Goal: Check status: Check status

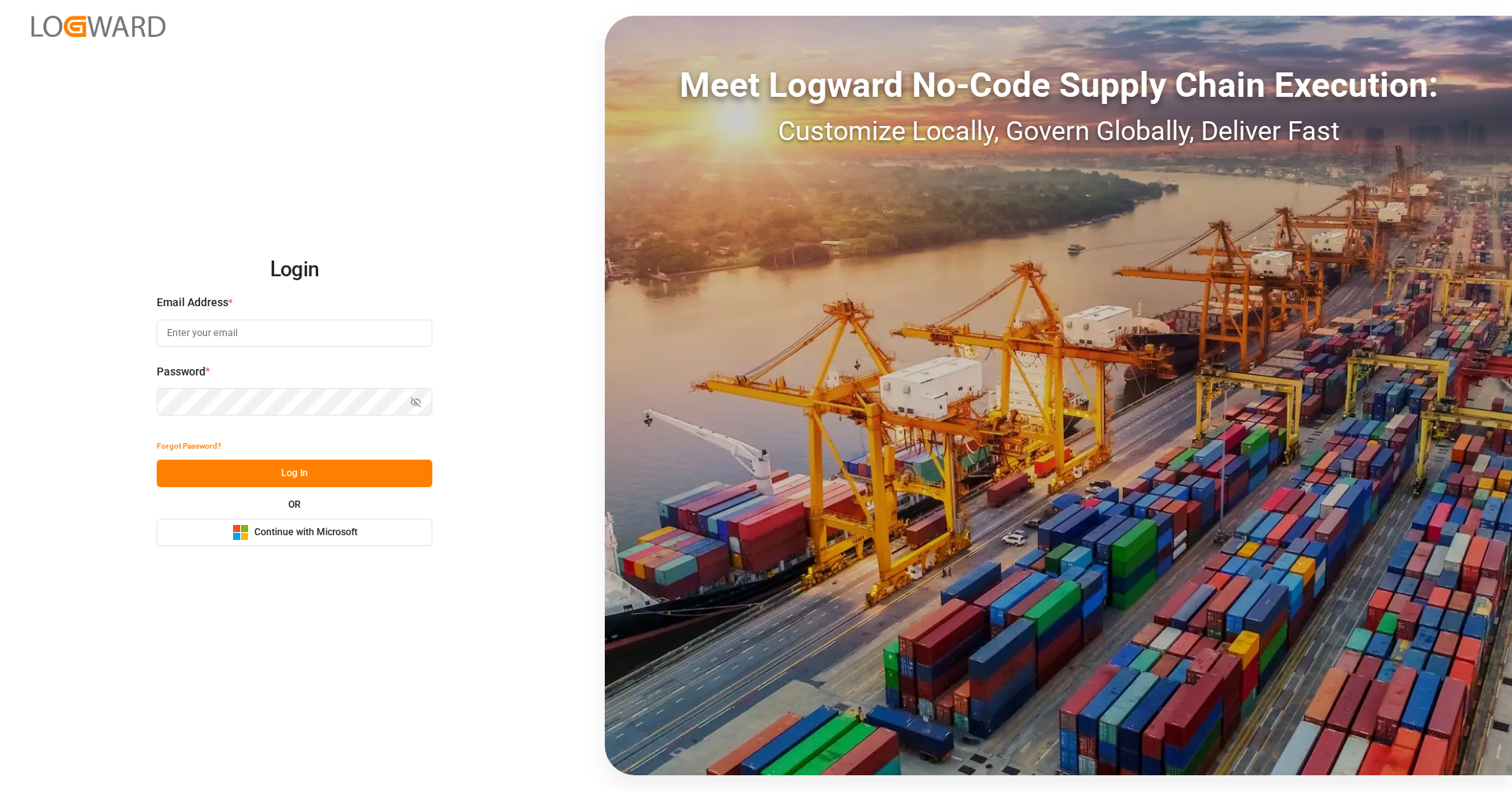
click at [292, 538] on span "Continue with Microsoft" at bounding box center [306, 533] width 103 height 14
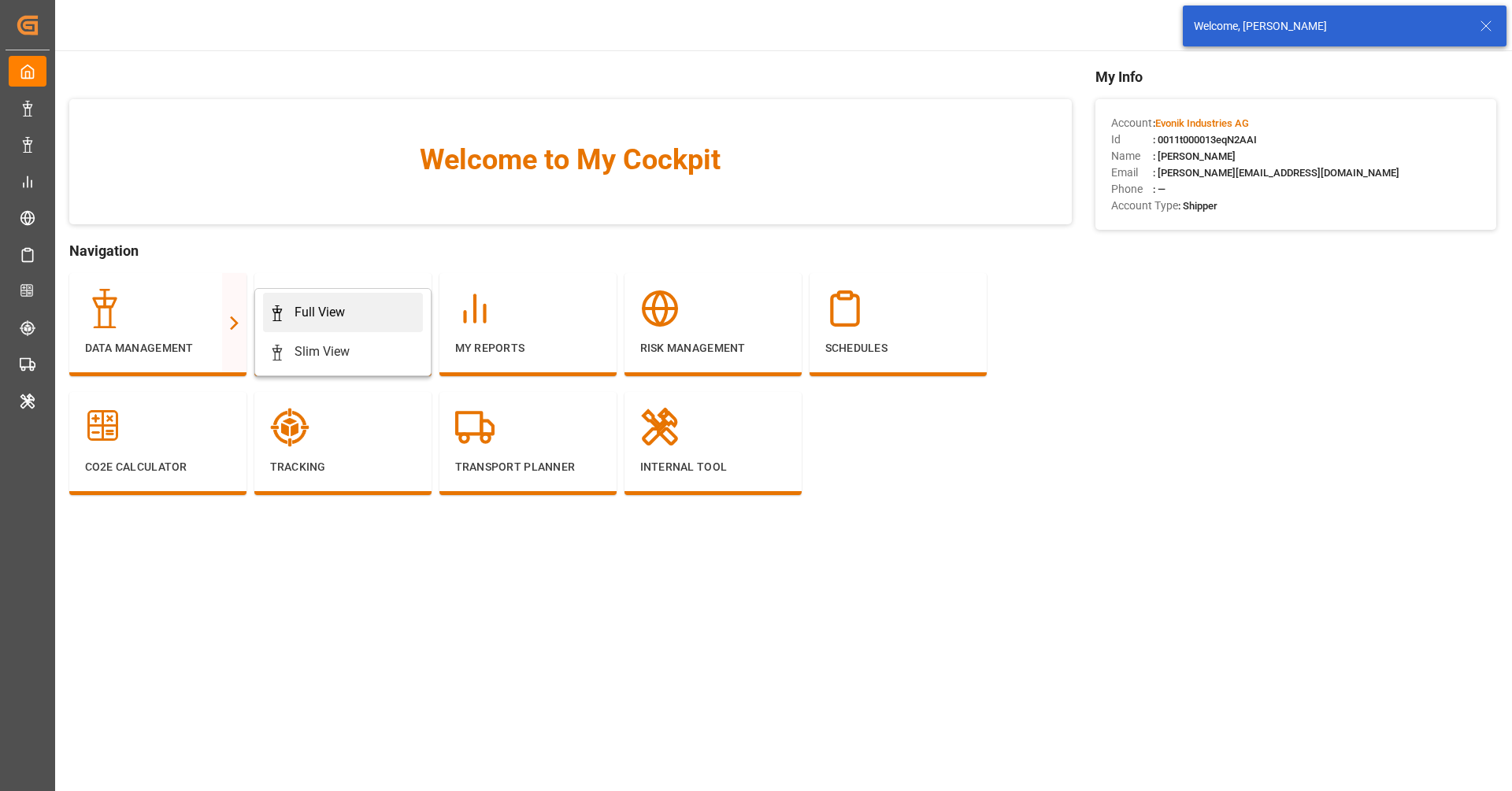
click at [288, 314] on div "Full View" at bounding box center [342, 313] width 147 height 19
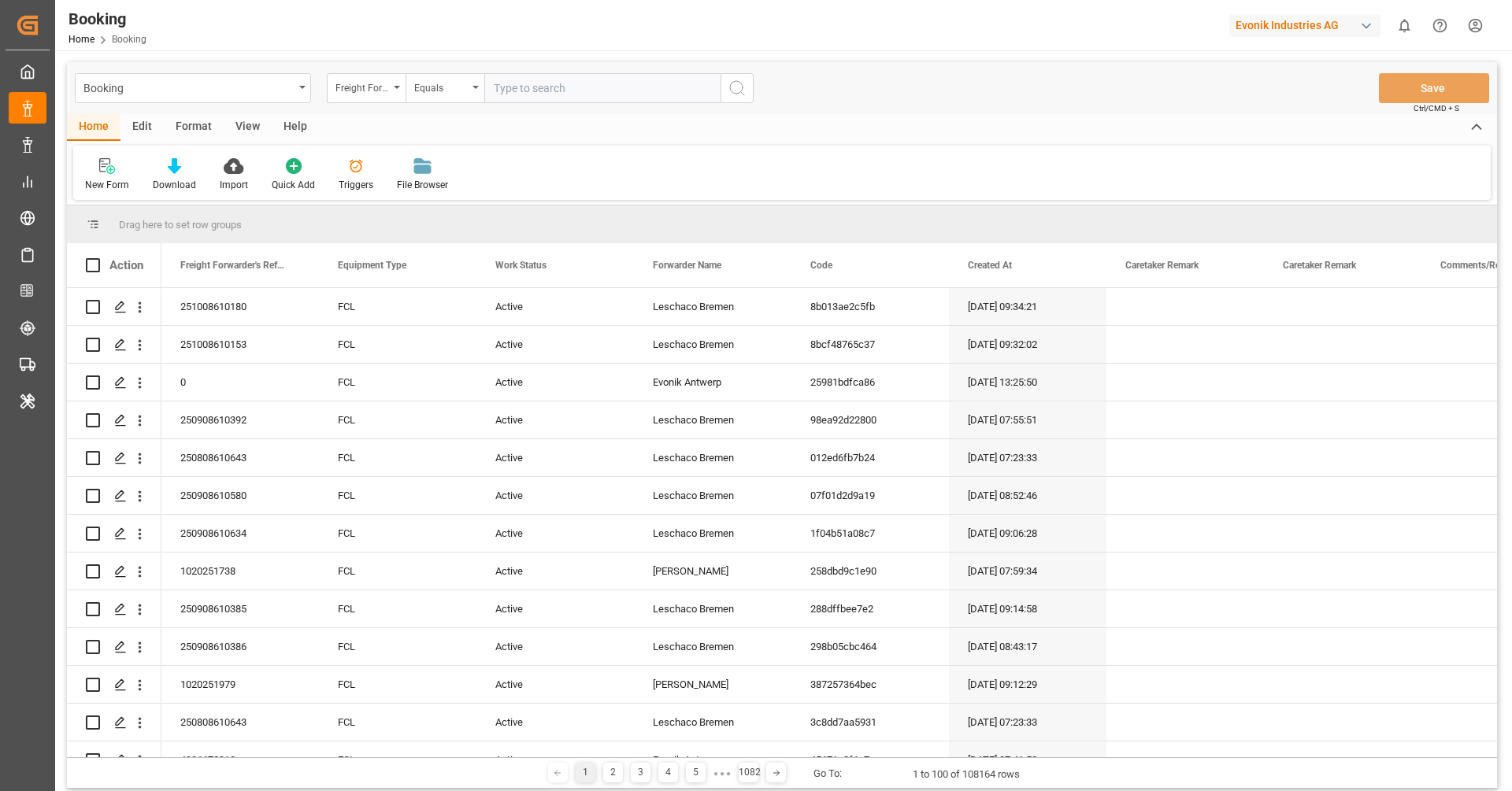
click at [188, 128] on div "Format" at bounding box center [194, 128] width 60 height 27
click at [115, 164] on div at bounding box center [108, 165] width 47 height 16
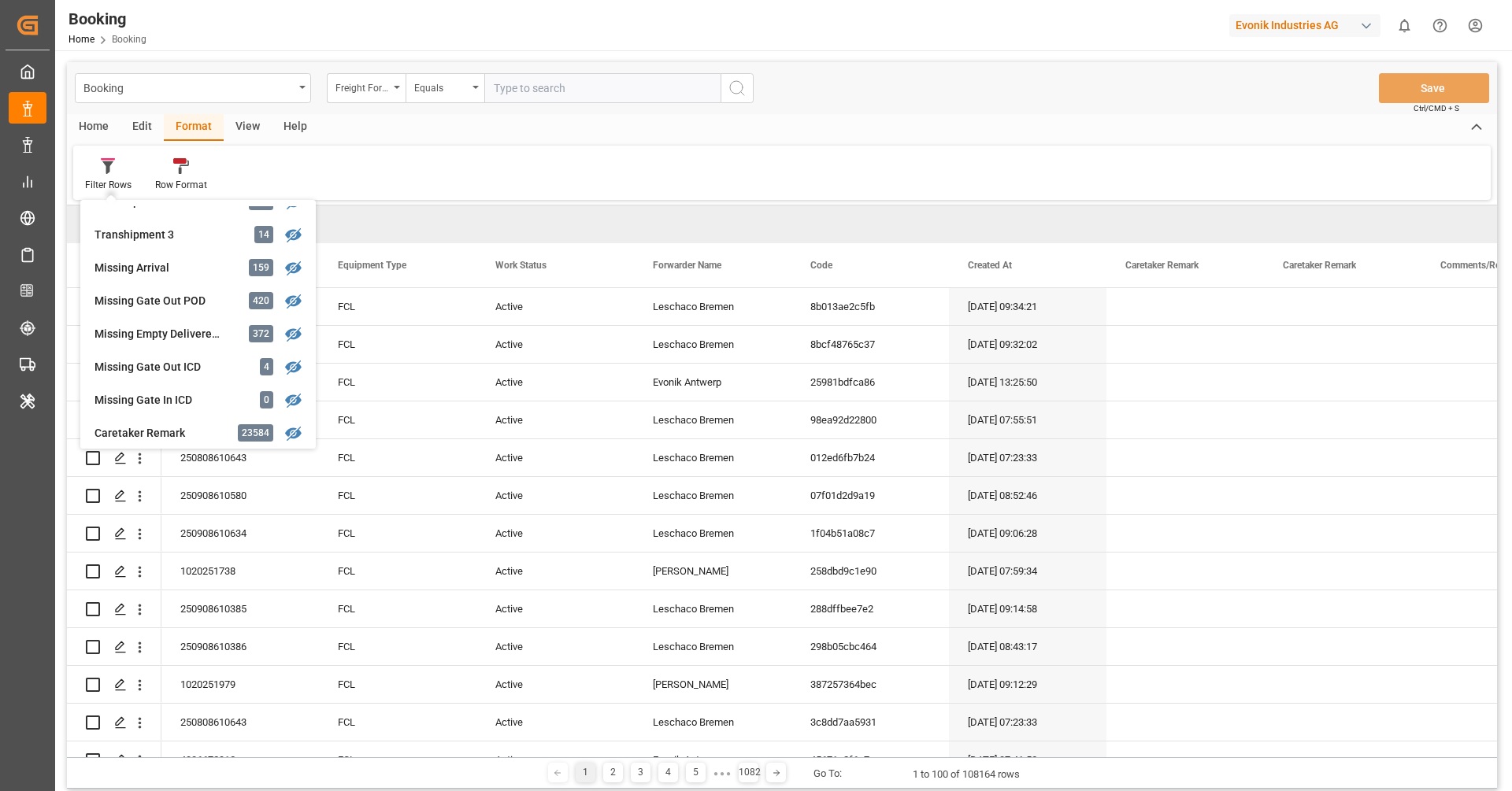
scroll to position [586, 0]
click at [169, 297] on div "Missing Gate Out POD" at bounding box center [163, 298] width 138 height 16
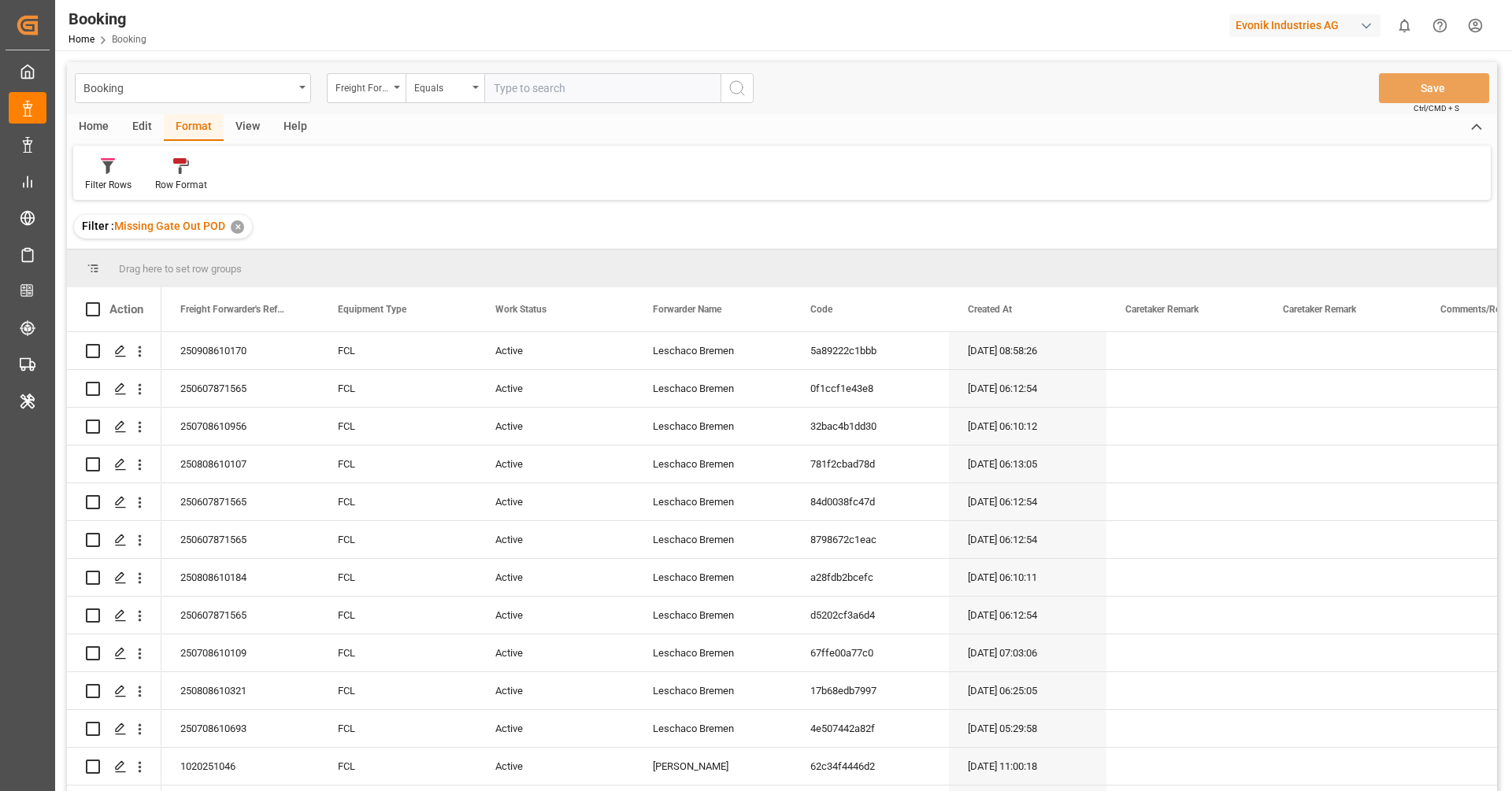
click at [512, 161] on div "Filter Rows Row Format" at bounding box center [782, 172] width 1418 height 54
click at [463, 197] on div "Filter Rows Row Format" at bounding box center [782, 172] width 1418 height 54
click at [463, 198] on div "Filter Rows Row Format" at bounding box center [782, 172] width 1418 height 54
click at [673, 179] on div "Filter Rows Row Format" at bounding box center [782, 172] width 1418 height 54
click at [527, 185] on div "Filter Rows Row Format" at bounding box center [782, 172] width 1418 height 54
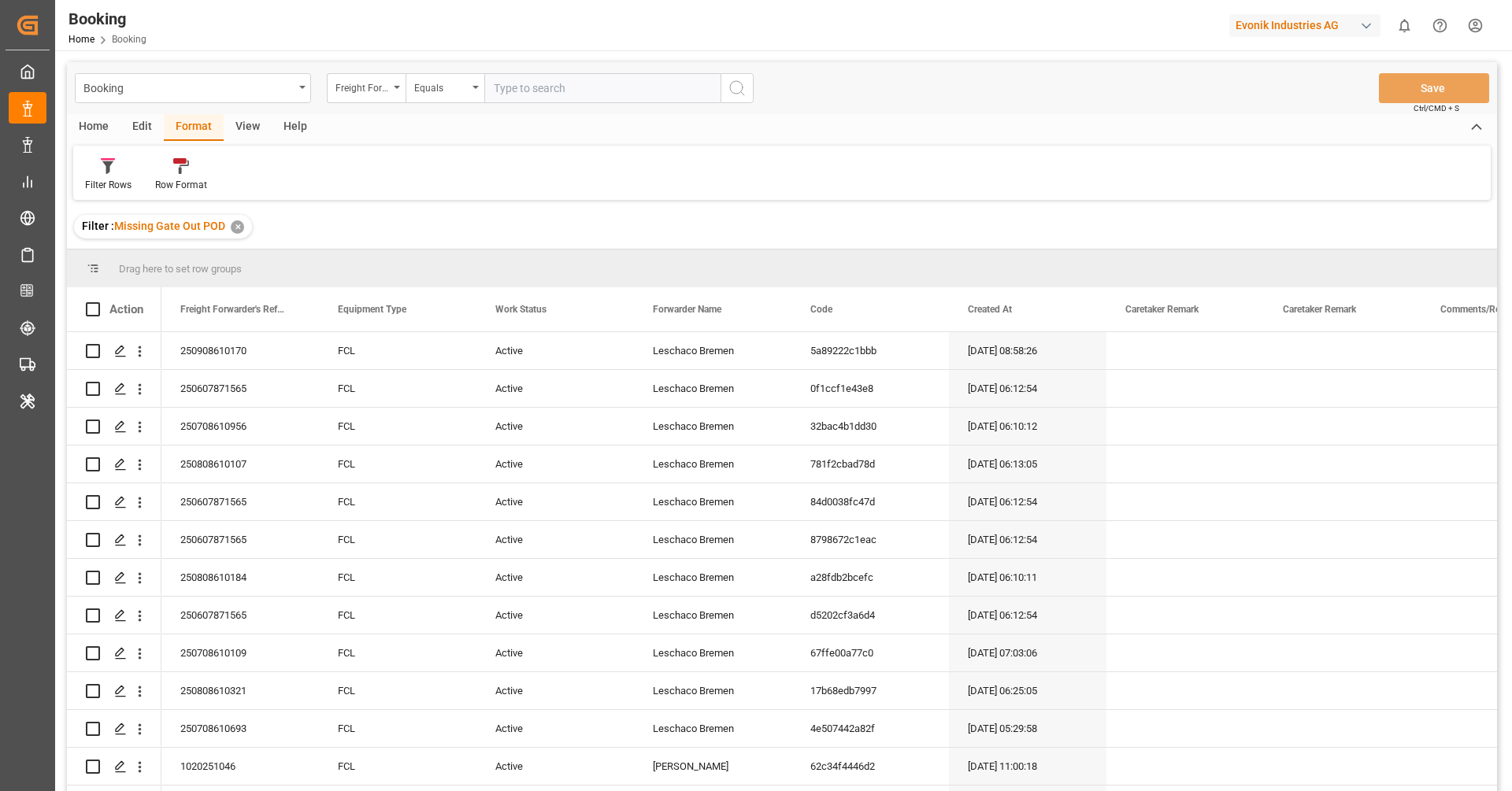
click at [567, 168] on div "Filter Rows Row Format" at bounding box center [782, 172] width 1418 height 54
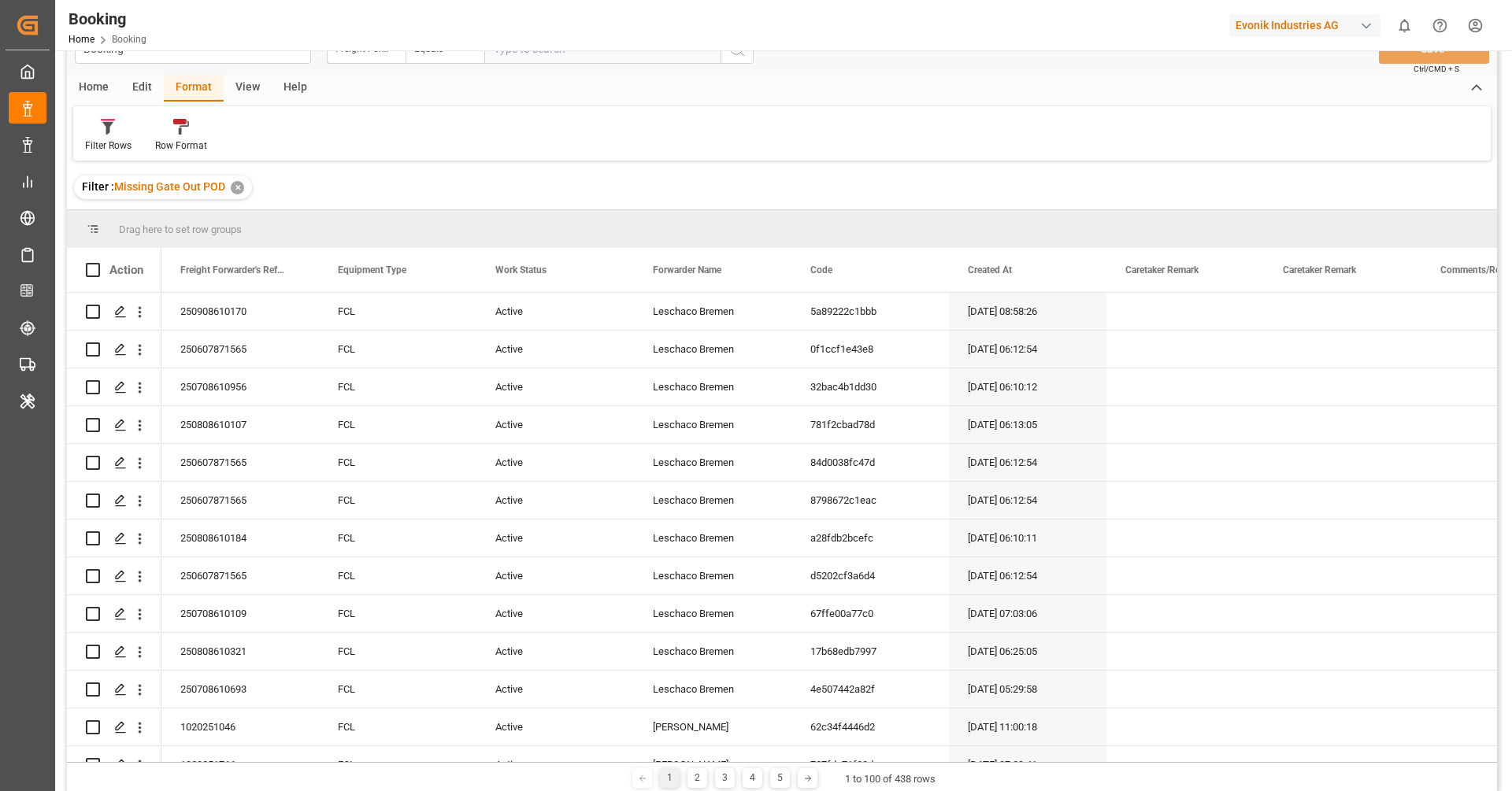
click at [252, 97] on div "View" at bounding box center [248, 88] width 48 height 27
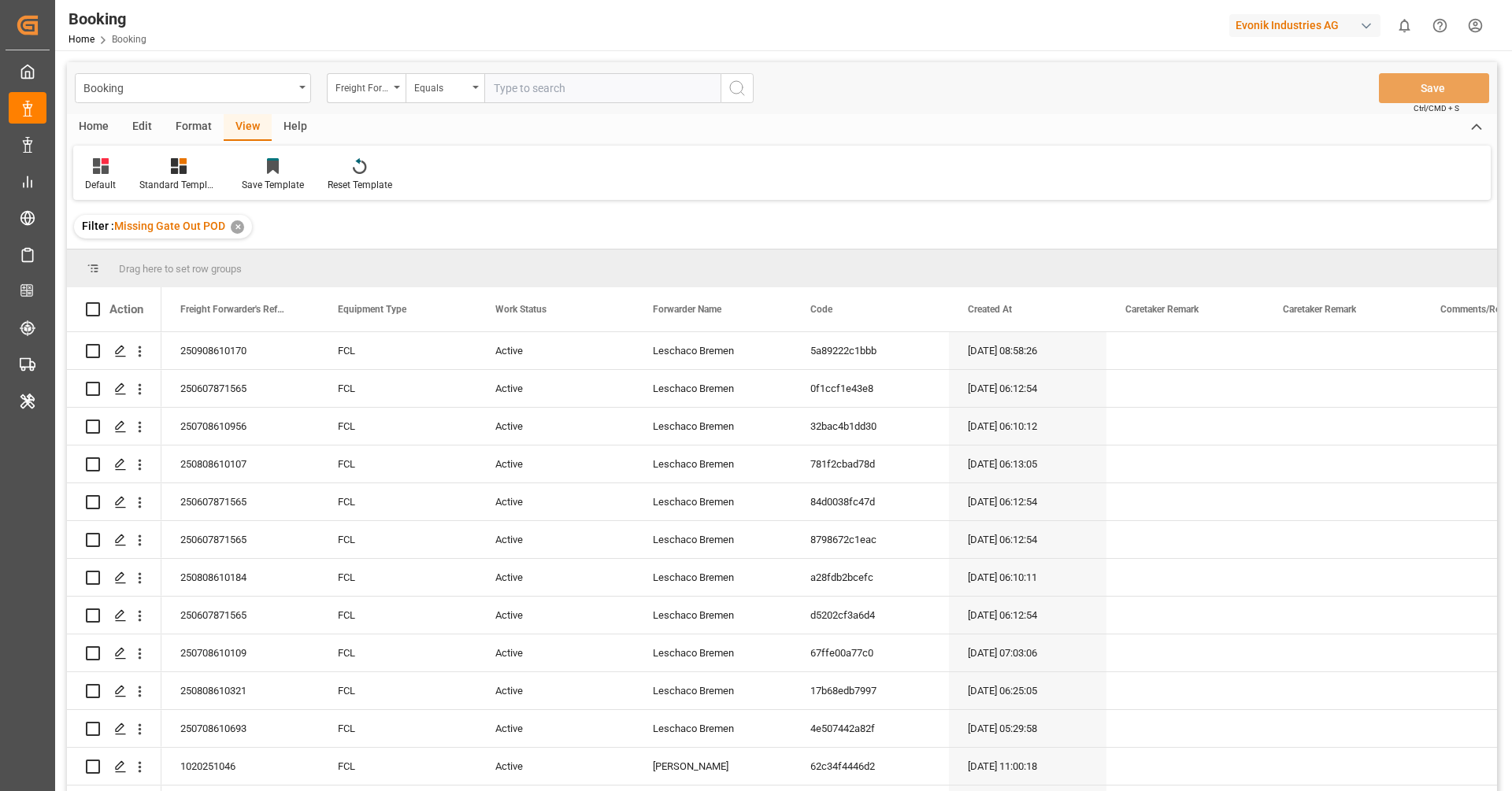
click at [480, 211] on div "Filter : Missing Gate Out POD ✕" at bounding box center [782, 227] width 1430 height 44
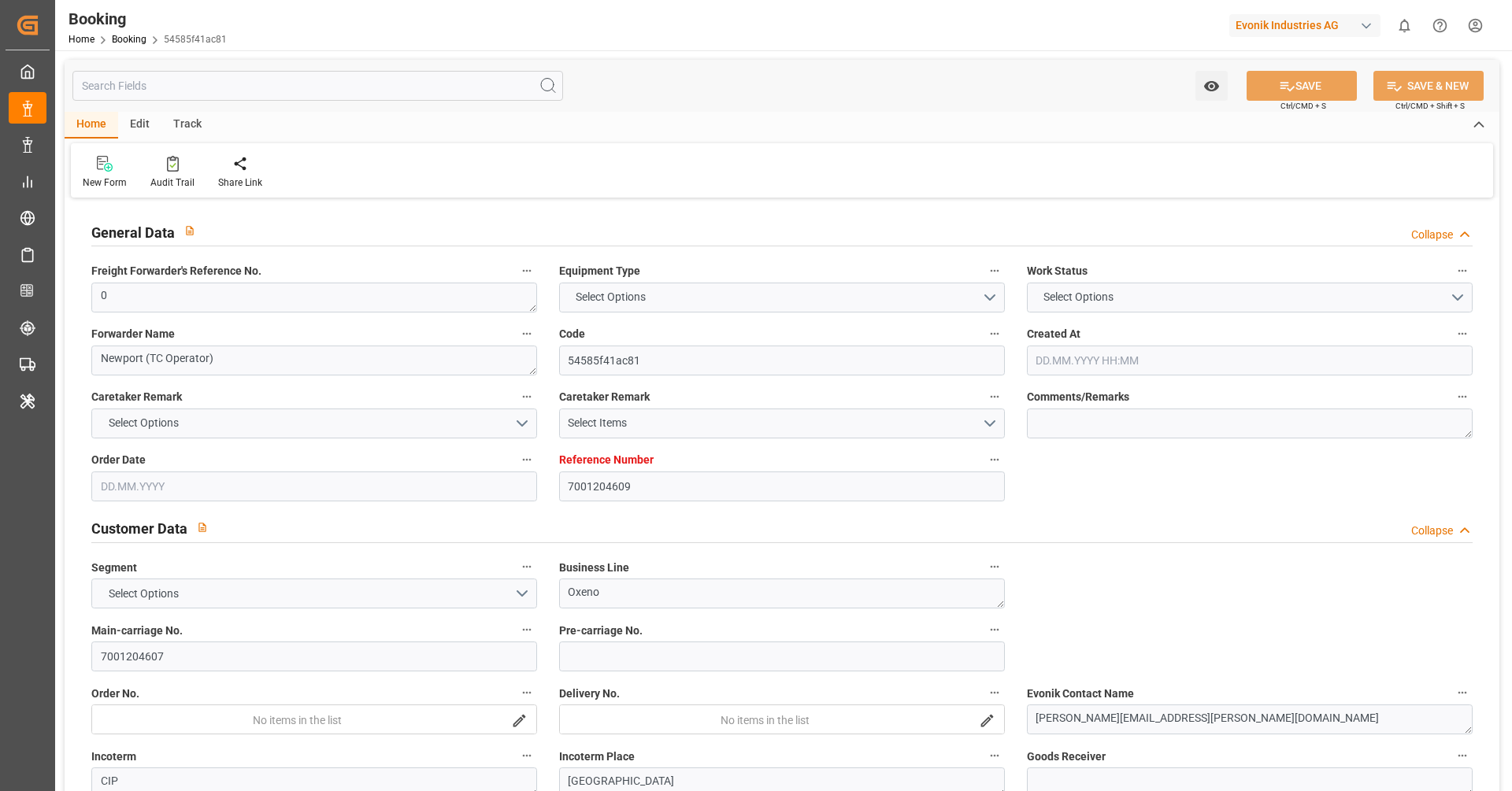
type input "7001204609"
type input "9632167"
type input "Hapag Lloyd"
type input "Hapag Lloyd Aktiengesellschaft"
type input "NLRTM"
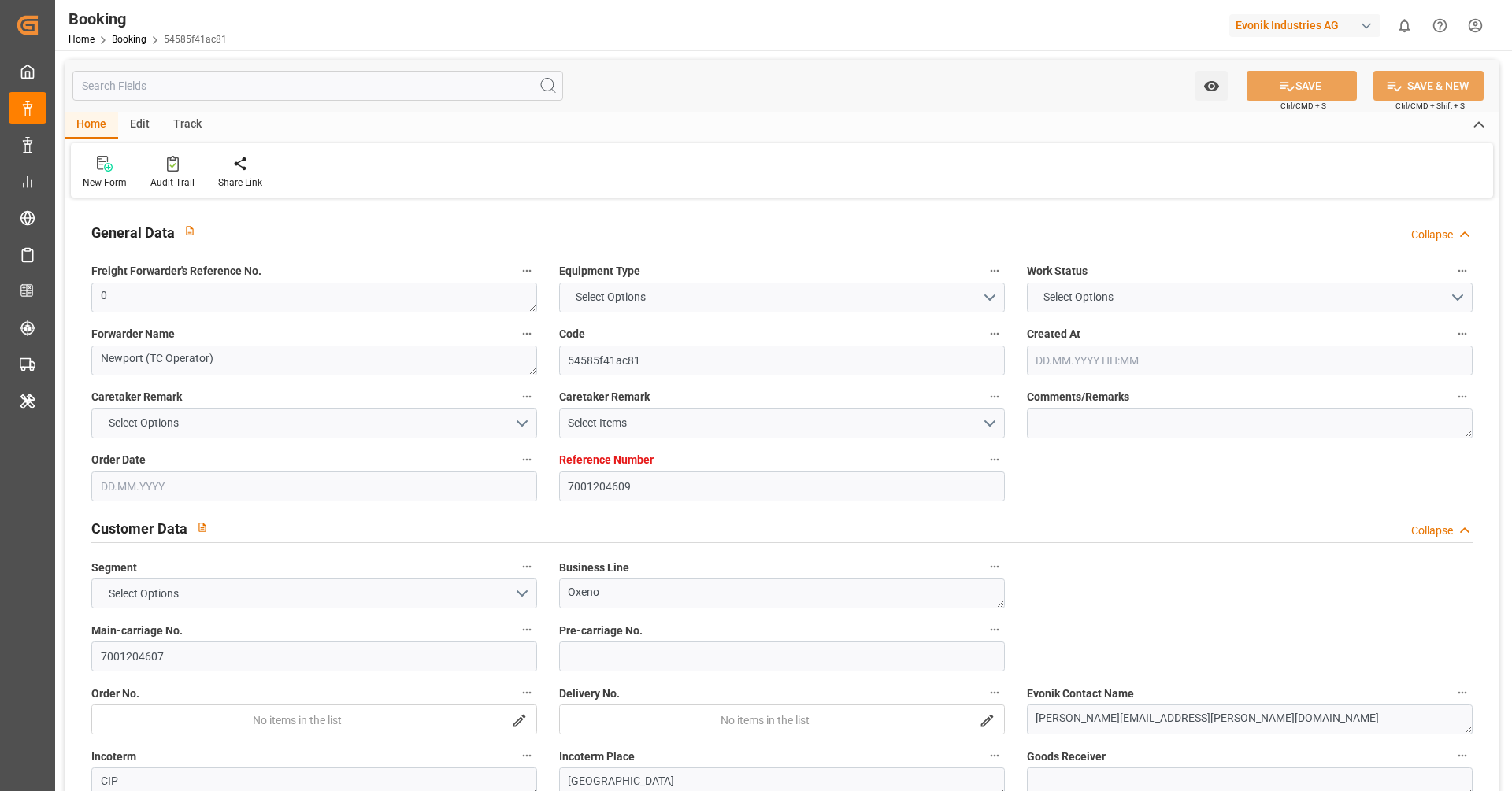
type input "CNNJG"
type input "SGSIN"
type input "CNSGH"
type input "0"
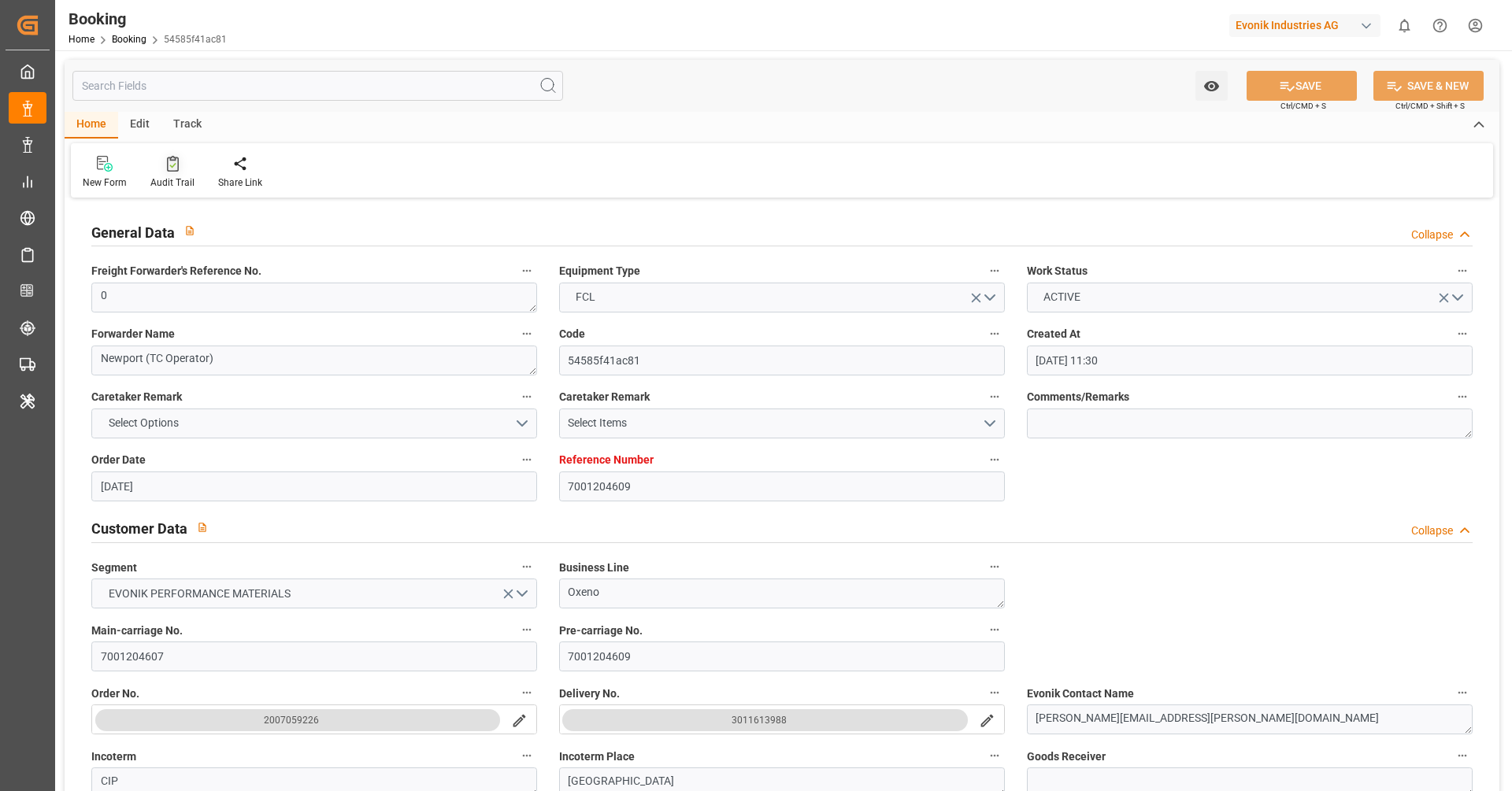
type input "25.06.2025 11:30"
type input "25.06.2025"
type input "[DATE]"
type input "20.07.2025 00:00"
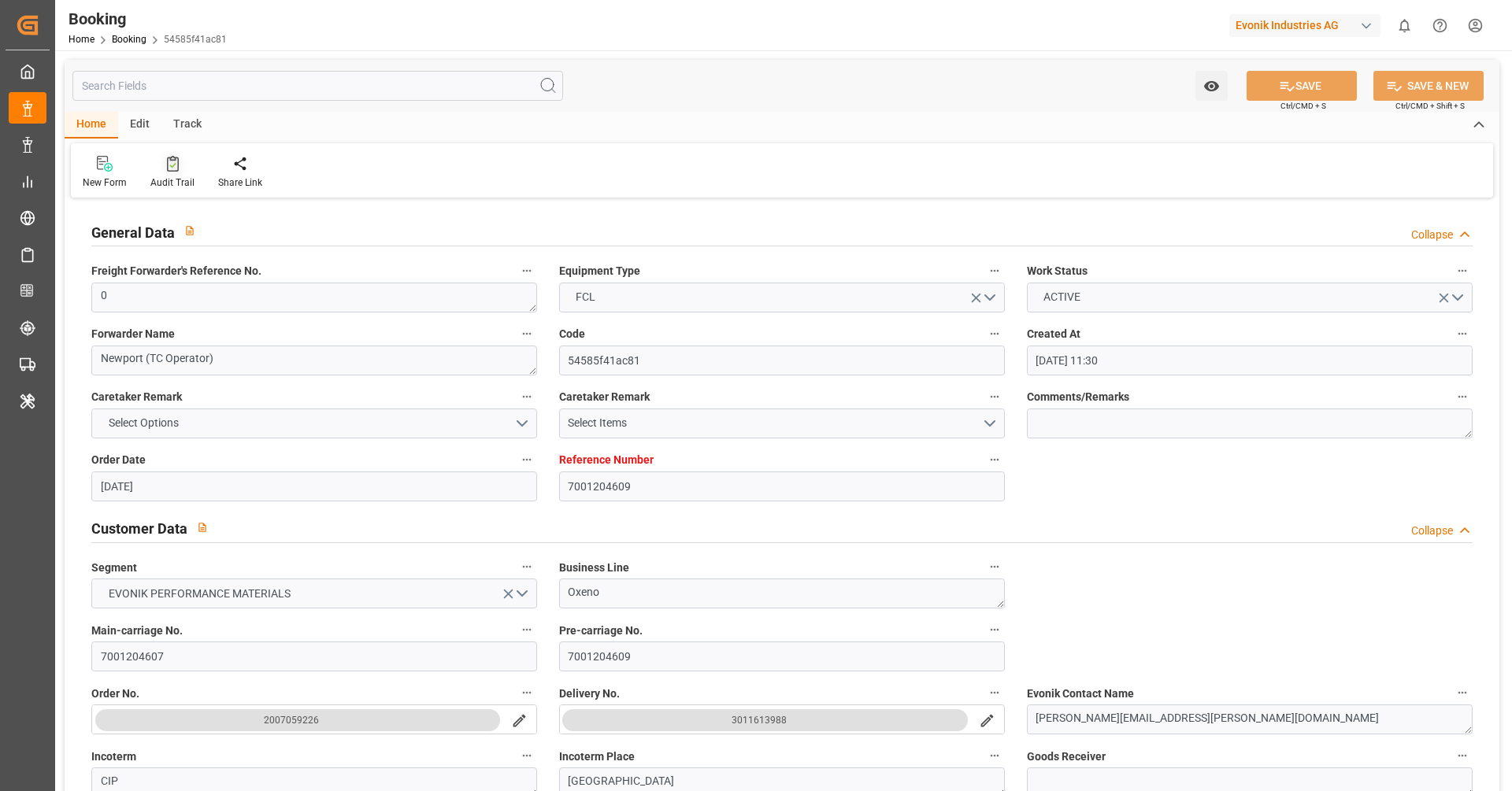
type input "20.07.2025 00:00"
type input "15.07.2025 00:00"
type input "18.09.2025 00:00"
type input "12.09.2025 00:00"
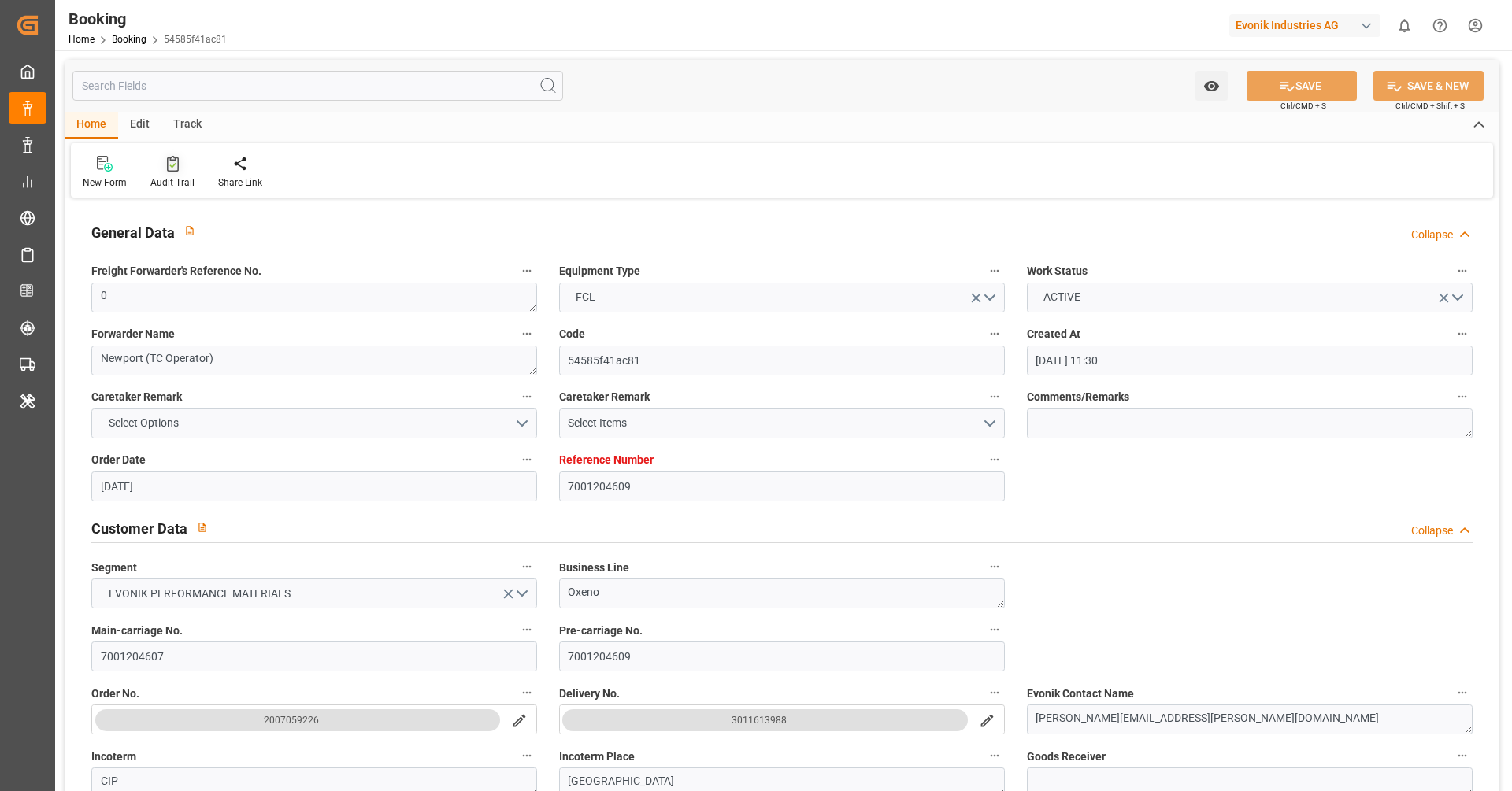
type input "30.08.2025 00:00"
type input "01.09.2025 00:00"
type input "25.08.2025 00:00"
type input "05.09.2025 00:00"
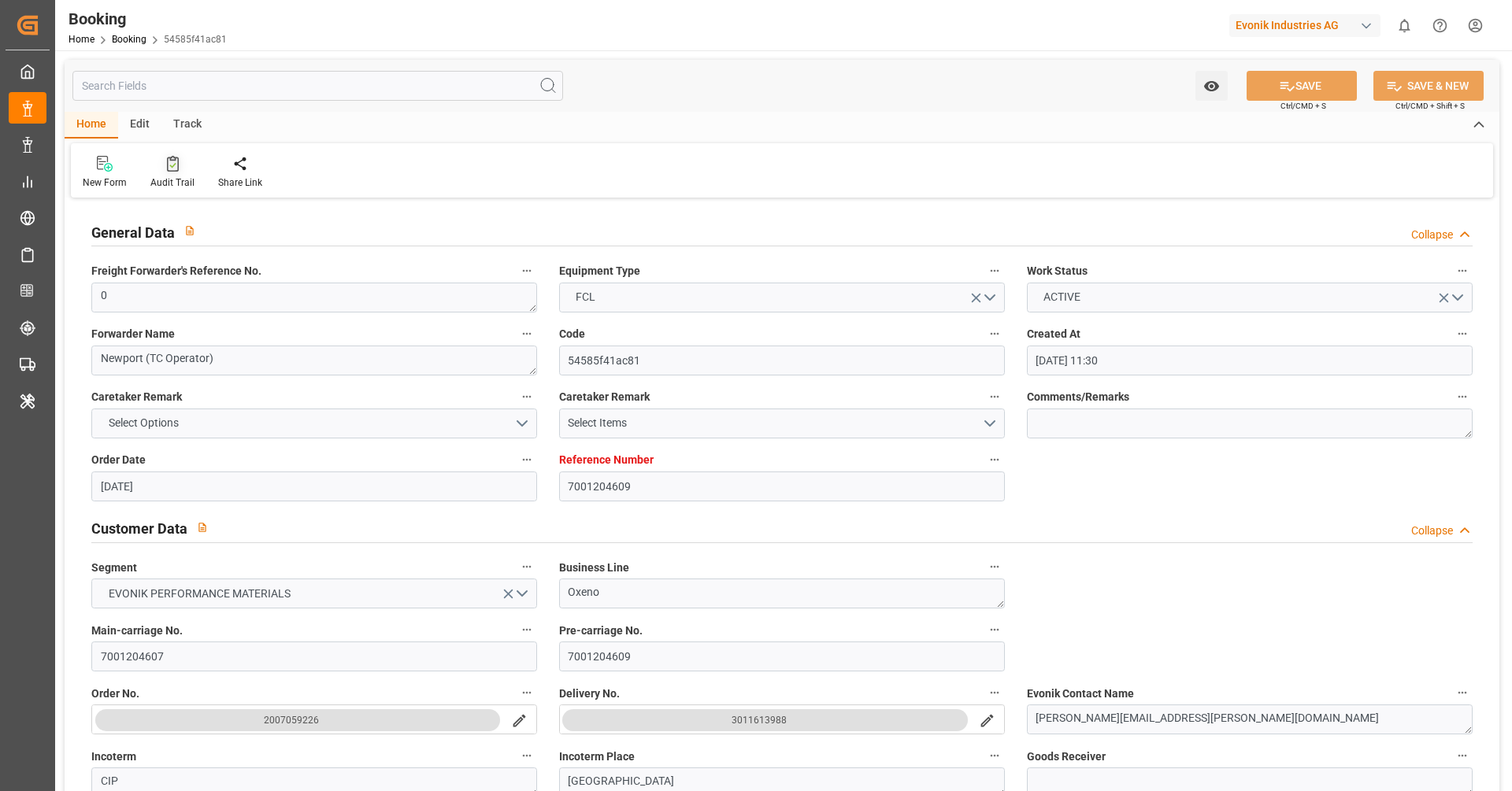
type input "30.08.2025 00:00"
type input "08.09.2025 00:00"
type input "14.09.2025 00:00"
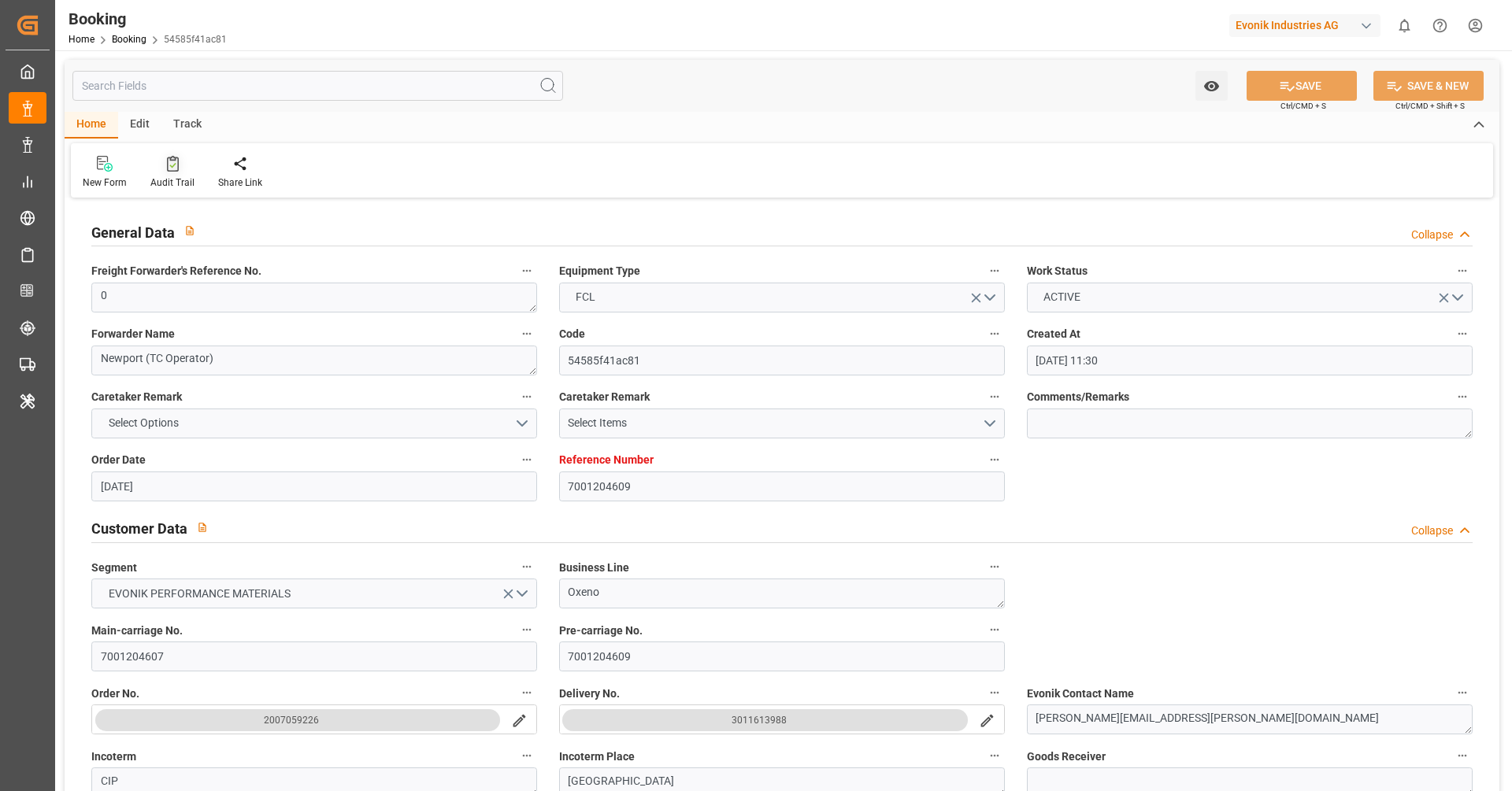
type input "10.09.2025 00:00"
type input "14.09.2025 00:00"
type input "[DATE]"
type input "18.09.2025 06:49"
click at [176, 176] on div "Audit Trail" at bounding box center [173, 182] width 44 height 14
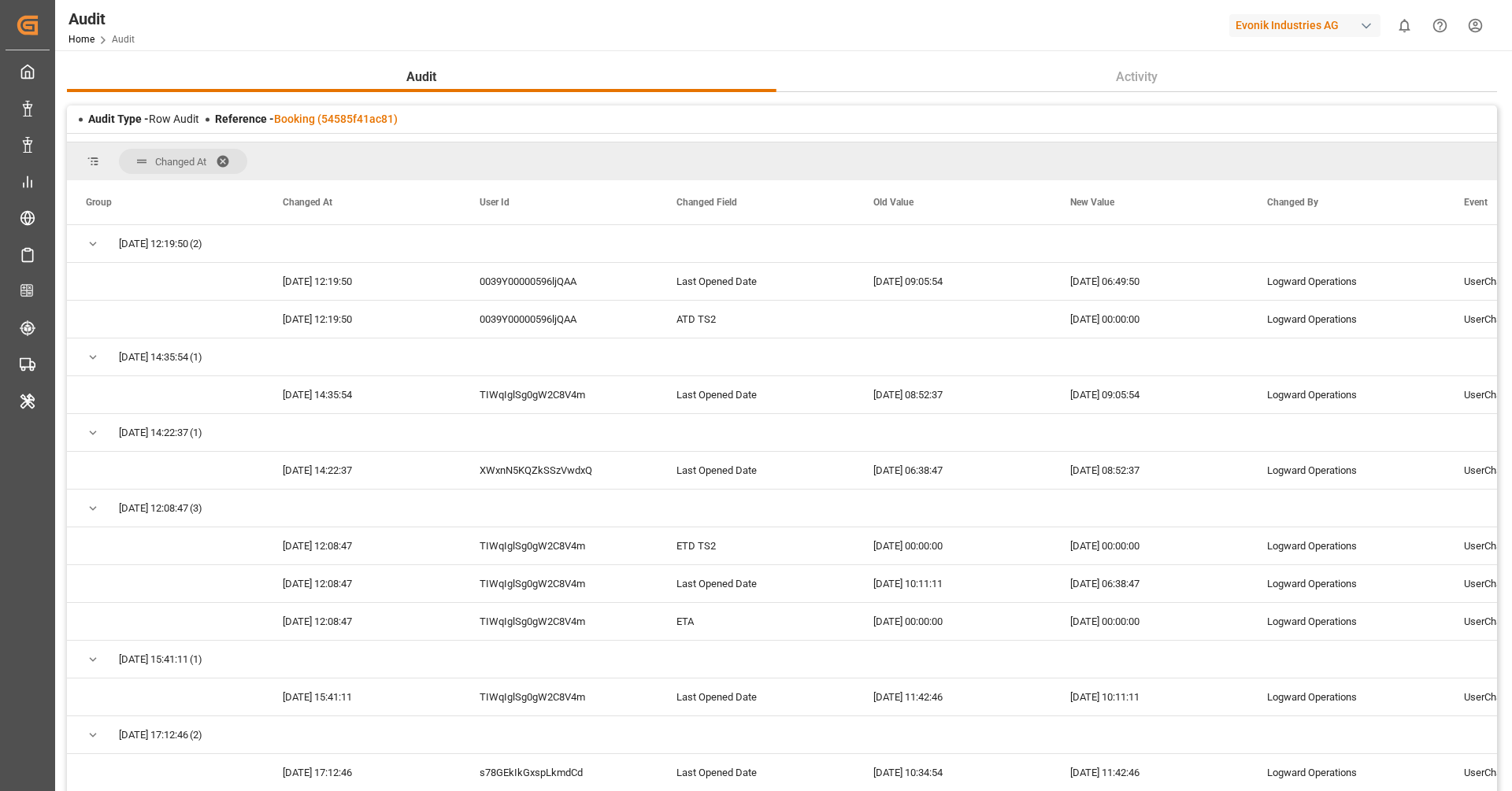
click at [223, 165] on span at bounding box center [228, 161] width 25 height 14
